Goal: Information Seeking & Learning: Understand process/instructions

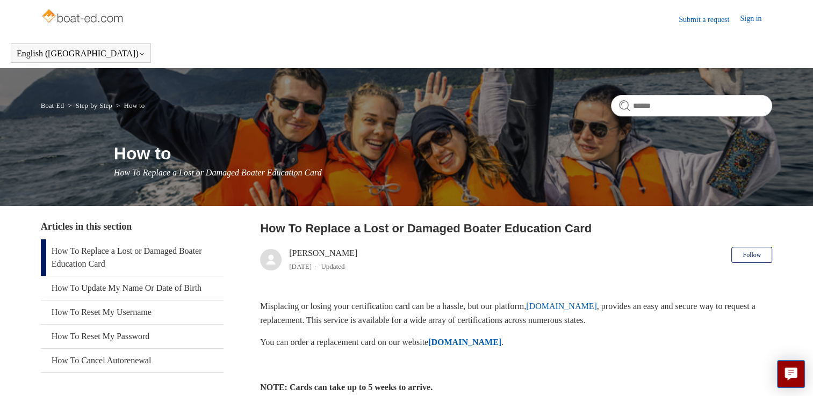
click at [79, 254] on link "How To Replace a Lost or Damaged Boater Education Card" at bounding box center [132, 258] width 183 height 37
click at [121, 249] on link "How To Replace a Lost or Damaged Boater Education Card" at bounding box center [132, 258] width 183 height 37
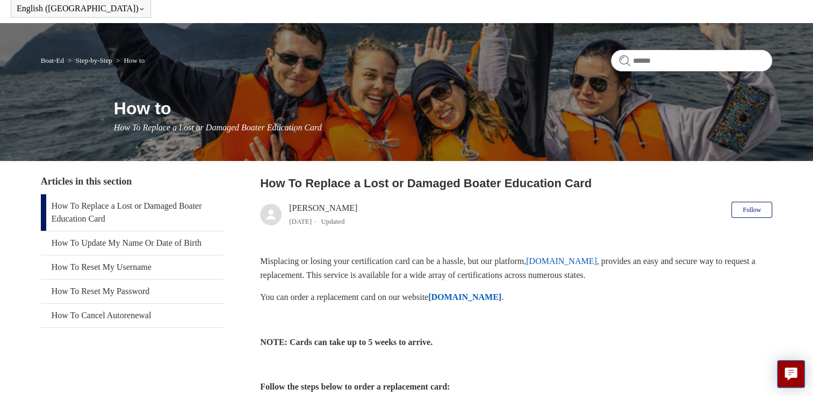
scroll to position [161, 0]
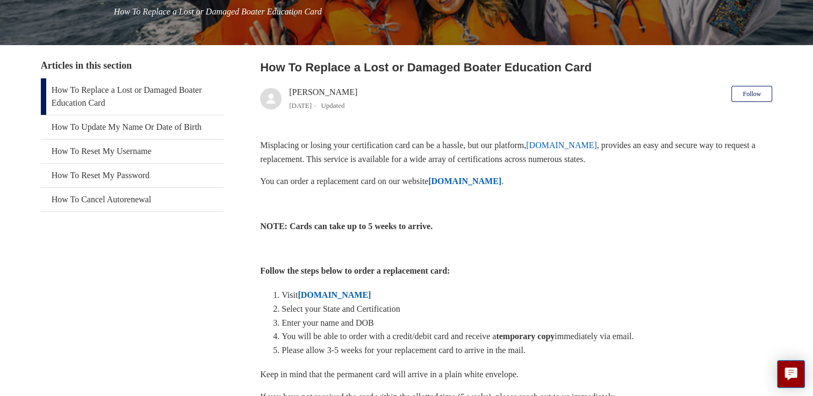
click at [368, 294] on strong "[DOMAIN_NAME]" at bounding box center [334, 295] width 73 height 9
